Goal: Transaction & Acquisition: Obtain resource

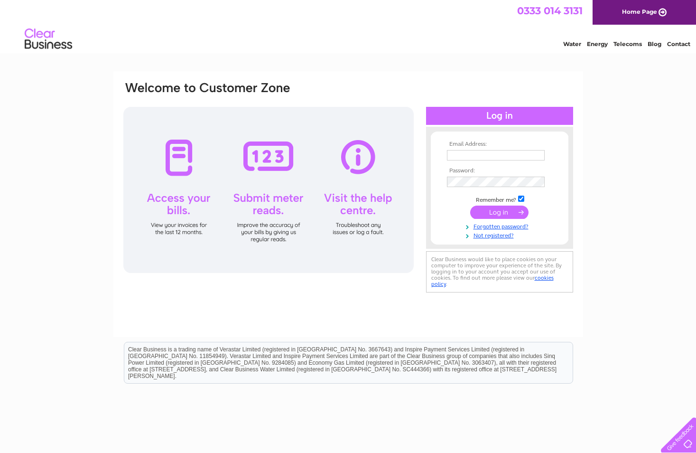
type input "[EMAIL_ADDRESS][DOMAIN_NAME]"
click at [490, 214] on input "submit" at bounding box center [499, 211] width 58 height 13
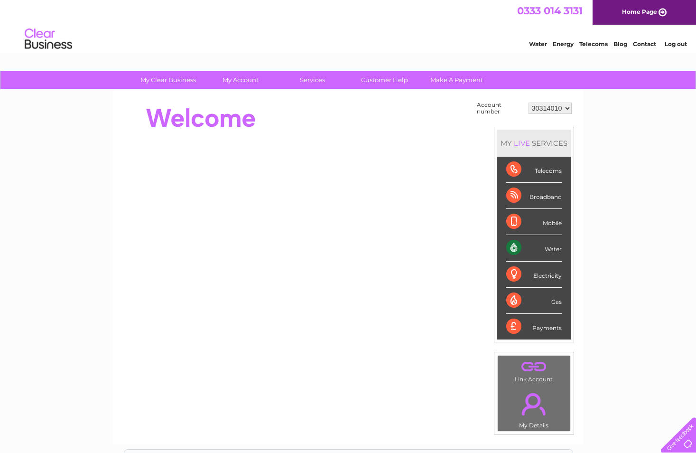
click at [550, 249] on div "Water" at bounding box center [534, 248] width 56 height 26
click at [512, 248] on div "Water" at bounding box center [534, 248] width 56 height 26
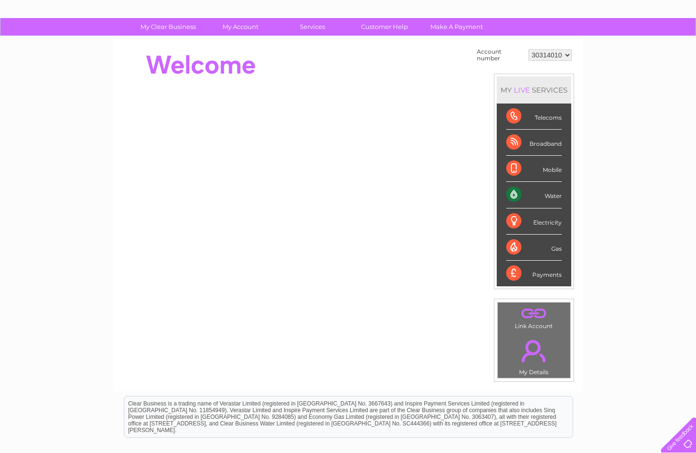
scroll to position [32, 0]
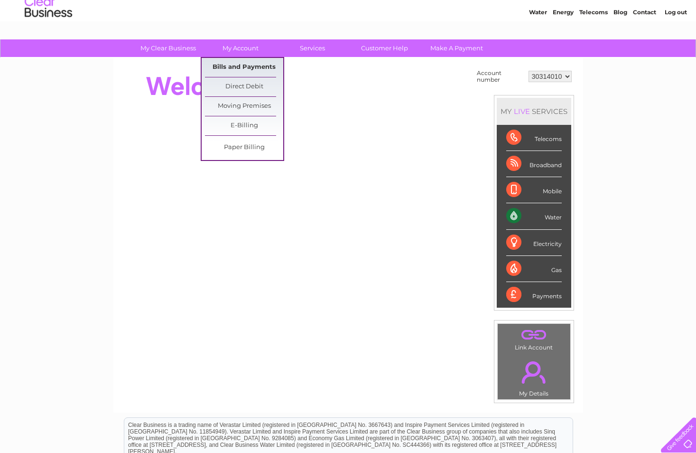
click at [241, 69] on link "Bills and Payments" at bounding box center [244, 67] width 78 height 19
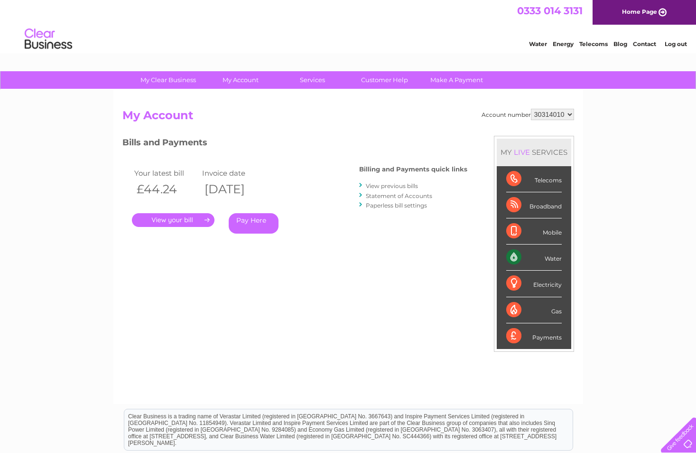
click at [174, 220] on link "." at bounding box center [173, 220] width 83 height 14
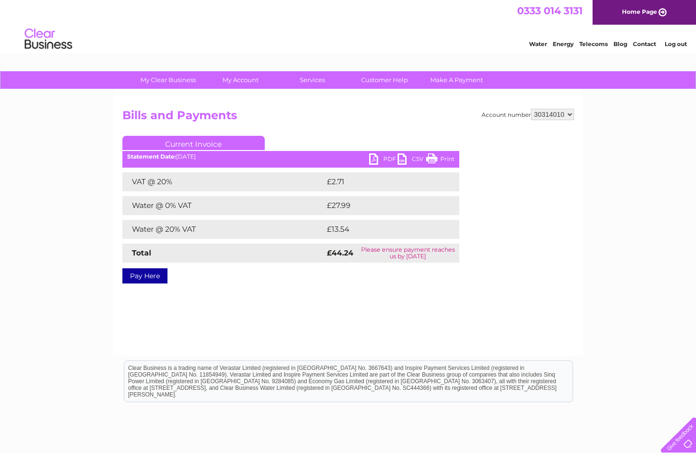
click at [382, 156] on link "PDF" at bounding box center [383, 160] width 28 height 14
click at [329, 106] on div "Account number 30314010 Bills and Payments Current Invoice PDF CSV Print VAT @ …" at bounding box center [348, 223] width 470 height 266
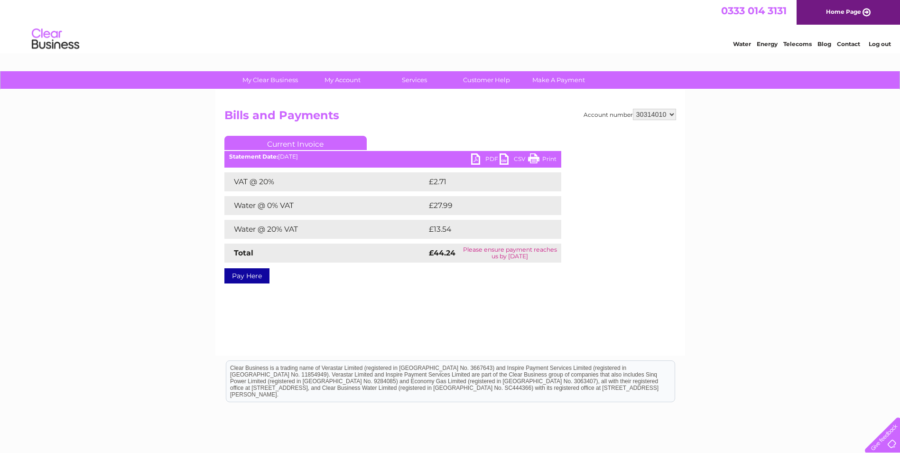
click at [696, 149] on div "My Clear Business Login Details My Details My Preferences Link Account My Accou…" at bounding box center [450, 294] width 900 height 447
